Goal: Task Accomplishment & Management: Complete application form

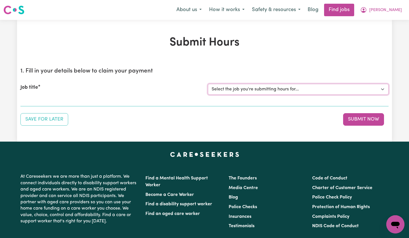
select select "13734"
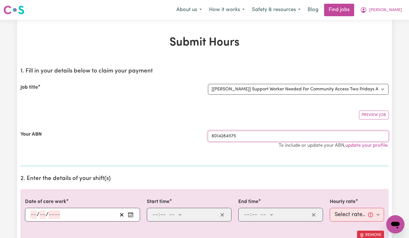
click at [304, 136] on input "60142841175" at bounding box center [298, 136] width 181 height 11
click at [271, 116] on div "Preview Job" at bounding box center [204, 112] width 368 height 13
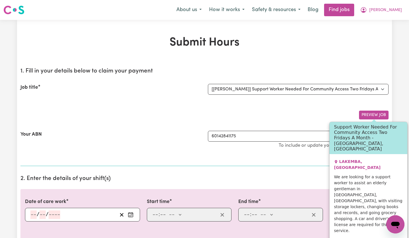
click at [376, 114] on button "Preview Job" at bounding box center [374, 115] width 30 height 9
click at [369, 114] on button "Preview Job" at bounding box center [374, 115] width 30 height 9
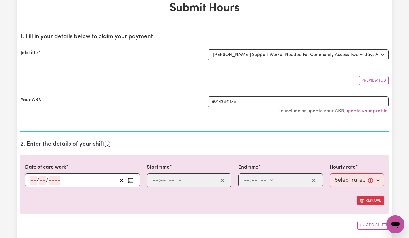
scroll to position [35, 0]
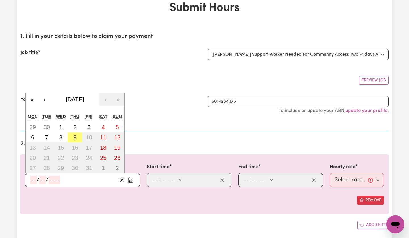
click at [40, 177] on input "number" at bounding box center [43, 180] width 6 height 9
click at [94, 126] on button "3" at bounding box center [89, 127] width 14 height 10
type input "2025-10-03"
type input "3"
type input "10"
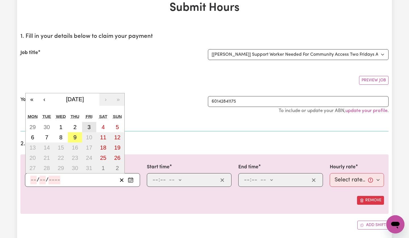
type input "2025"
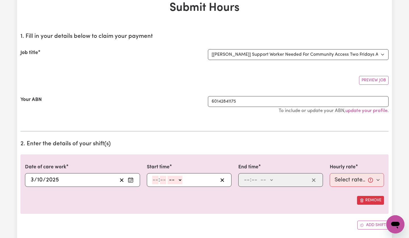
click at [156, 181] on input "number" at bounding box center [155, 180] width 6 height 9
type input "10"
type input "00"
select select "am"
type input "10:00"
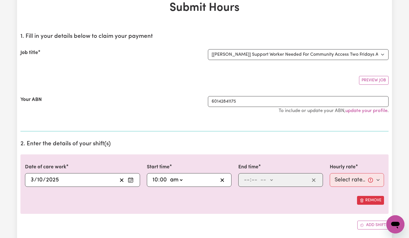
type input "0"
click at [246, 180] on input "number" at bounding box center [247, 180] width 6 height 9
type input "12"
type input "2"
click at [247, 180] on input "12" at bounding box center [247, 180] width 6 height 9
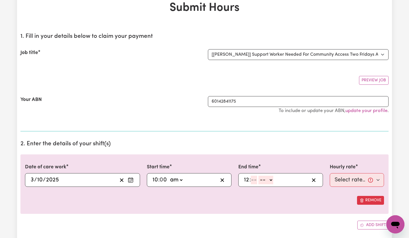
type input "0"
drag, startPoint x: 248, startPoint y: 181, endPoint x: 237, endPoint y: 179, distance: 10.9
click at [237, 179] on div "End time 12 : 0 0 -- am pm" at bounding box center [281, 174] width 92 height 23
type input "12"
type input "2"
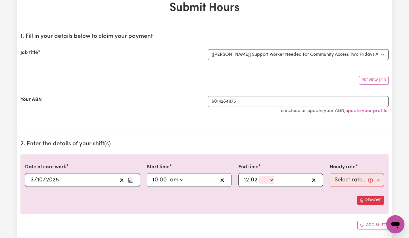
drag, startPoint x: 246, startPoint y: 179, endPoint x: 252, endPoint y: 179, distance: 6.3
click at [252, 179] on div "12 : 0 2 -- am pm" at bounding box center [276, 180] width 66 height 9
type input "1"
type input "2"
click at [254, 180] on input "2" at bounding box center [253, 180] width 7 height 9
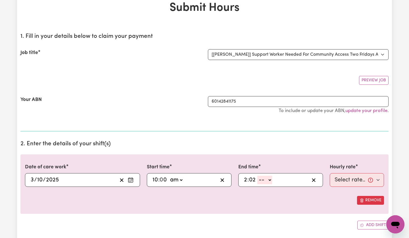
type input "2"
select select "pm"
type input "14:02"
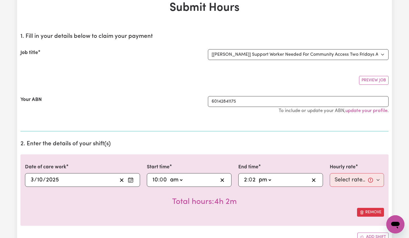
click at [256, 179] on input "2" at bounding box center [253, 180] width 7 height 9
type input "14:00"
type input "0"
click at [294, 188] on div "Total hours: 4h" at bounding box center [204, 197] width 359 height 21
select select "50-Weekday"
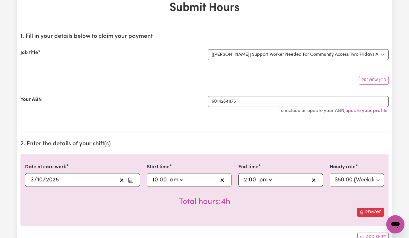
click at [299, 141] on h2 "2. Enter the details of your shift(s)" at bounding box center [204, 143] width 368 height 7
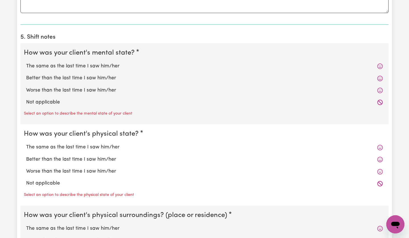
scroll to position [401, 0]
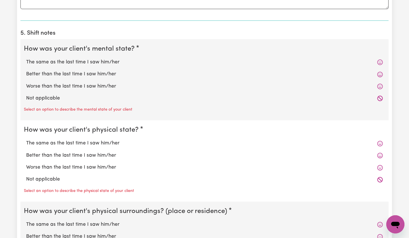
click at [77, 64] on label "The same as the last time I saw him/her" at bounding box center [204, 62] width 357 height 7
click at [26, 59] on input "The same as the last time I saw him/her" at bounding box center [26, 58] width 0 height 0
radio input "true"
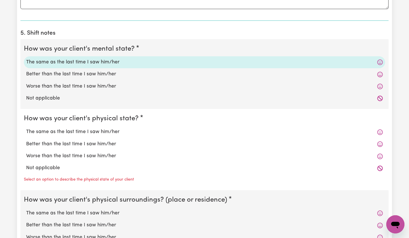
click at [72, 130] on label "The same as the last time I saw him/her" at bounding box center [204, 131] width 357 height 7
click at [26, 128] on input "The same as the last time I saw him/her" at bounding box center [26, 128] width 0 height 0
radio input "true"
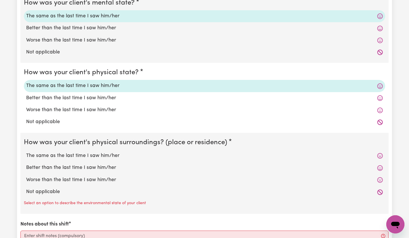
scroll to position [447, 0]
click at [74, 156] on label "The same as the last time I saw him/her" at bounding box center [204, 155] width 357 height 7
click at [26, 152] on input "The same as the last time I saw him/her" at bounding box center [26, 151] width 0 height 0
radio input "true"
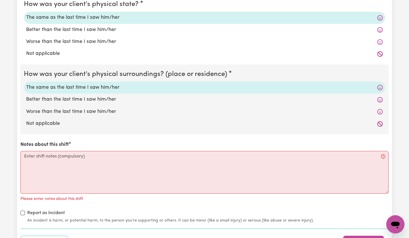
scroll to position [515, 0]
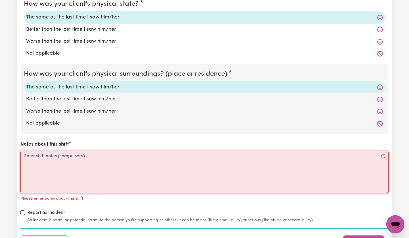
click at [74, 163] on textarea "Notes about this shift" at bounding box center [204, 172] width 368 height 43
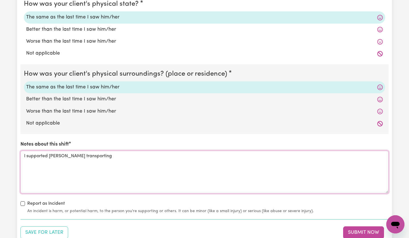
click at [62, 158] on textarea "I supported Peter transporting" at bounding box center [204, 172] width 368 height 43
drag, startPoint x: 102, startPoint y: 158, endPoint x: 185, endPoint y: 156, distance: 82.7
click at [185, 156] on textarea "I supported Peter tyding up his room, taking some booktransporting" at bounding box center [204, 172] width 368 height 43
click at [229, 158] on textarea "I supported Peter tyding up his room, packing some books in boxes, and taking t…" at bounding box center [204, 172] width 368 height 43
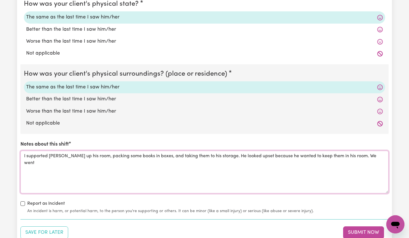
click at [380, 157] on textarea "I supported Peter tyding up his room, packing some books in boxes, and taking t…" at bounding box center [204, 172] width 368 height 43
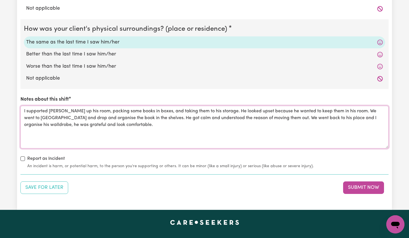
scroll to position [563, 0]
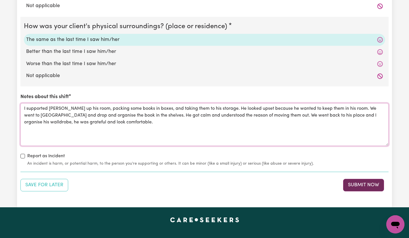
type textarea "I supported Peter tyding up his room, packing some books in boxes, and taking t…"
click at [353, 187] on button "Submit Now" at bounding box center [363, 185] width 41 height 13
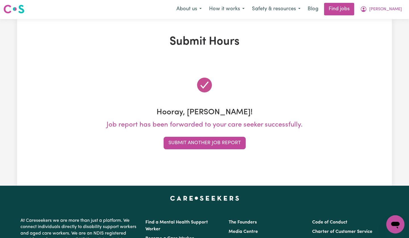
scroll to position [0, 0]
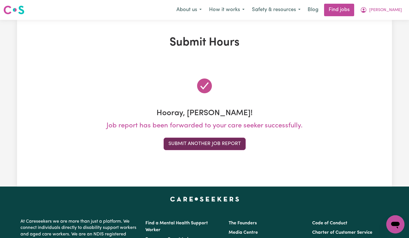
click at [195, 146] on button "Submit Another Job Report" at bounding box center [205, 144] width 82 height 13
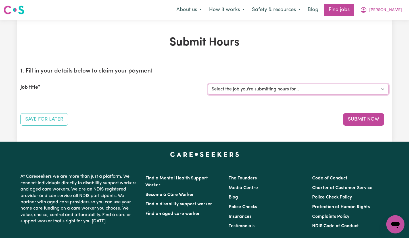
select select "13734"
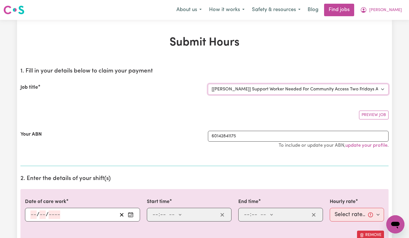
scroll to position [57, 0]
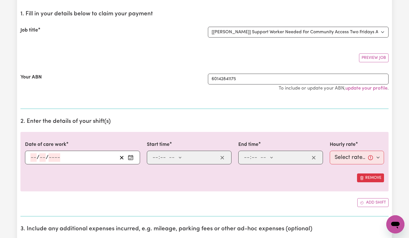
click at [30, 157] on div "/ /" at bounding box center [74, 157] width 88 height 9
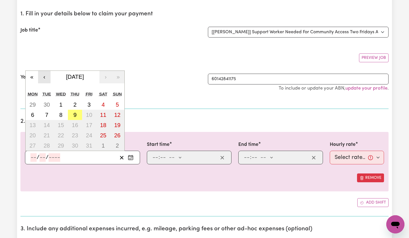
click at [46, 77] on button "‹" at bounding box center [44, 77] width 13 height 13
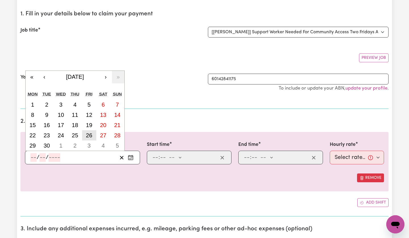
click at [91, 139] on button "26" at bounding box center [89, 135] width 14 height 10
type input "2025-09-26"
type input "26"
type input "9"
type input "2025"
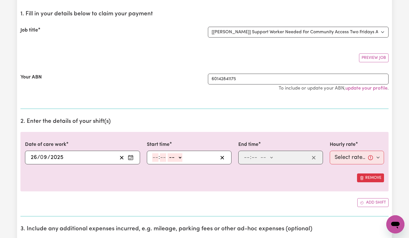
click at [154, 160] on input "number" at bounding box center [155, 157] width 6 height 9
type input "10"
type input "00"
select select "am"
type input "10:00"
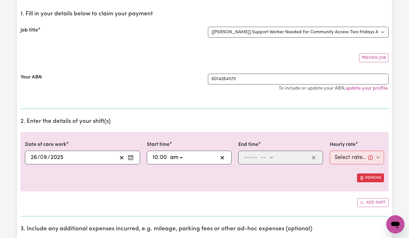
type input "0"
type input "2"
type input "00"
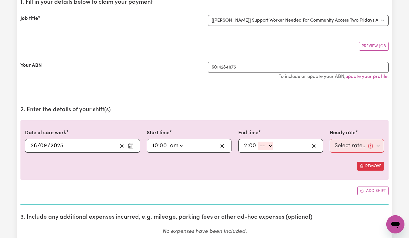
scroll to position [88, 0]
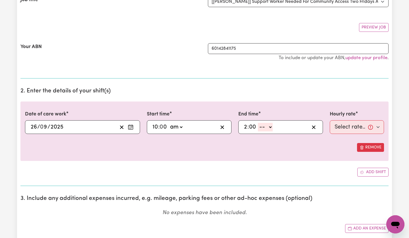
select select "pm"
type input "14:00"
type input "0"
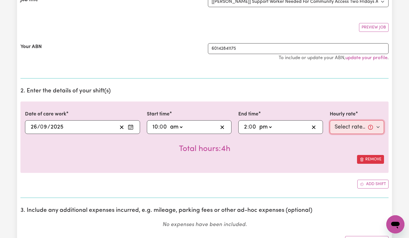
select select "50-Weekday"
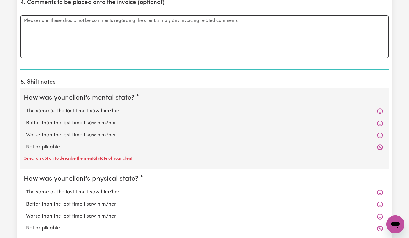
scroll to position [356, 0]
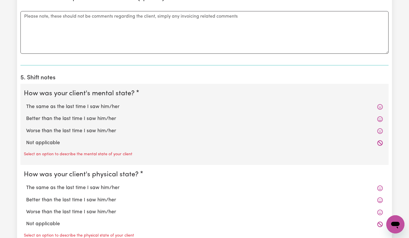
click at [62, 106] on label "The same as the last time I saw him/her" at bounding box center [204, 106] width 357 height 7
click at [26, 103] on input "The same as the last time I saw him/her" at bounding box center [26, 103] width 0 height 0
radio input "true"
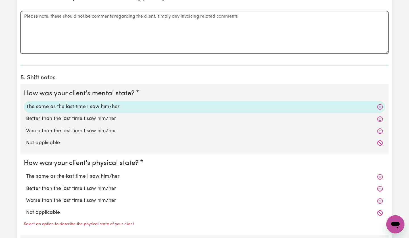
click at [68, 175] on label "The same as the last time I saw him/her" at bounding box center [204, 176] width 357 height 7
click at [26, 173] on input "The same as the last time I saw him/her" at bounding box center [26, 173] width 0 height 0
radio input "true"
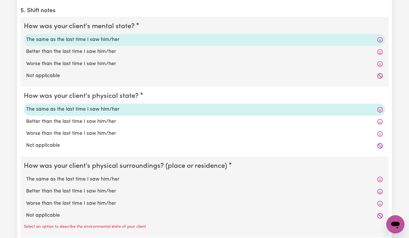
scroll to position [436, 0]
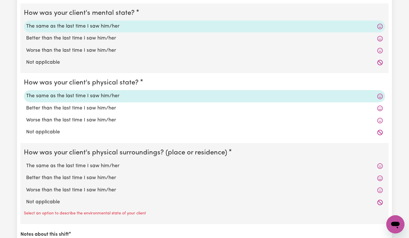
click at [70, 164] on label "The same as the last time I saw him/her" at bounding box center [204, 165] width 357 height 7
click at [26, 162] on input "The same as the last time I saw him/her" at bounding box center [26, 162] width 0 height 0
radio input "true"
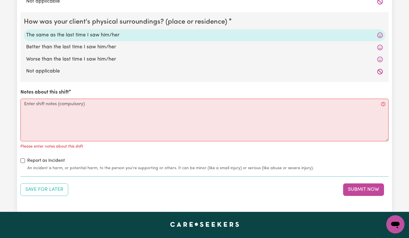
scroll to position [570, 0]
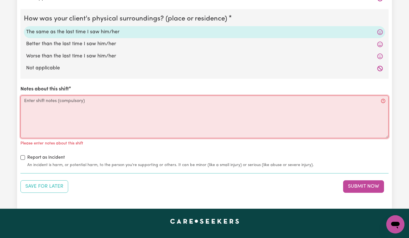
click at [69, 109] on textarea "Notes about this shift" at bounding box center [204, 117] width 368 height 43
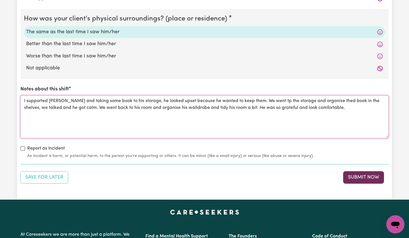
type textarea "I supported Peter packing and taking some book to his storage, he looked upset …"
click at [359, 180] on button "Submit Now" at bounding box center [363, 177] width 41 height 13
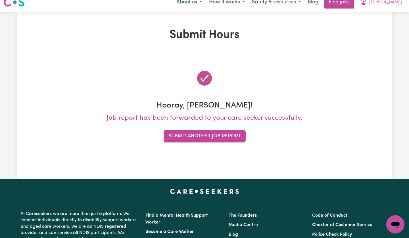
scroll to position [0, 0]
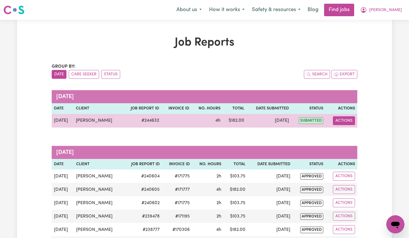
click at [349, 119] on button "Actions" at bounding box center [344, 120] width 22 height 9
click at [350, 146] on link "Delete" at bounding box center [357, 145] width 49 height 11
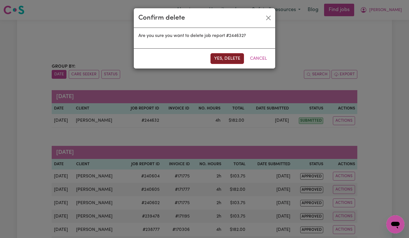
click at [229, 57] on button "Yes, delete" at bounding box center [228, 58] width 34 height 11
